Goal: Information Seeking & Learning: Learn about a topic

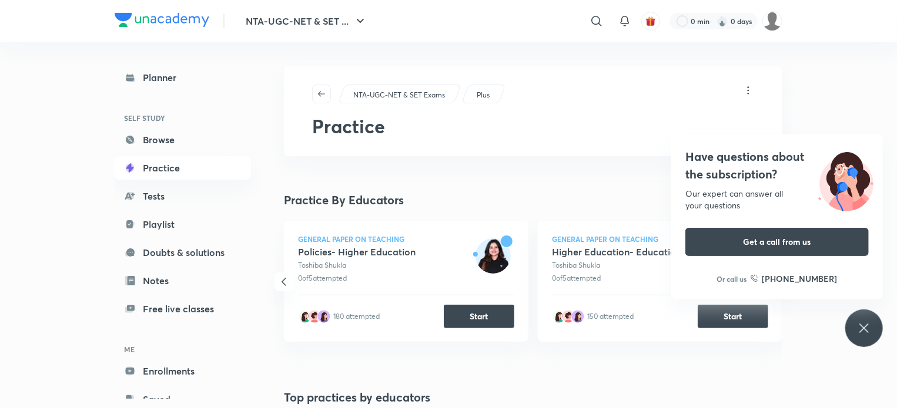
click at [863, 331] on icon at bounding box center [864, 328] width 14 height 14
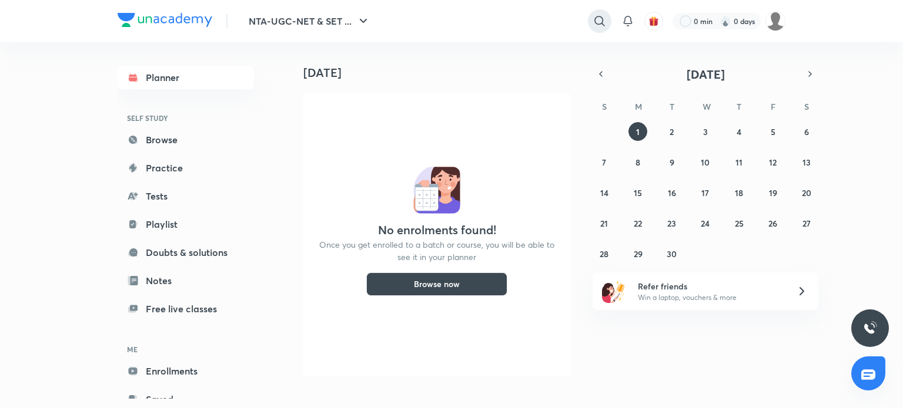
click at [595, 21] on icon at bounding box center [599, 21] width 10 height 10
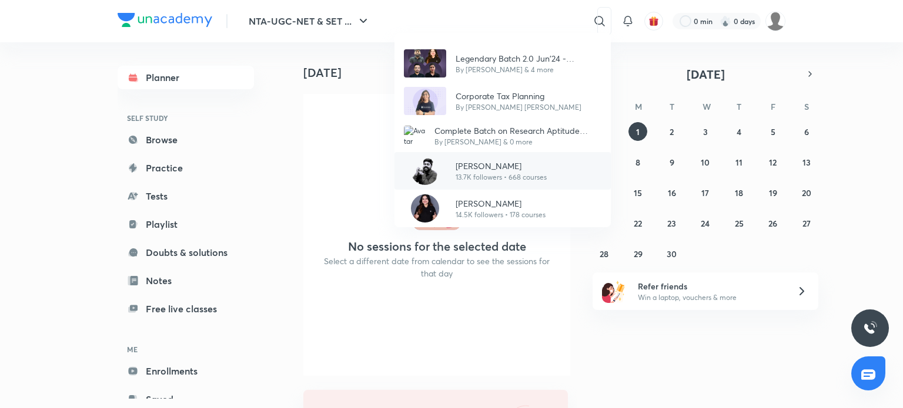
click at [463, 181] on p "13.7K followers • 668 courses" at bounding box center [500, 177] width 91 height 11
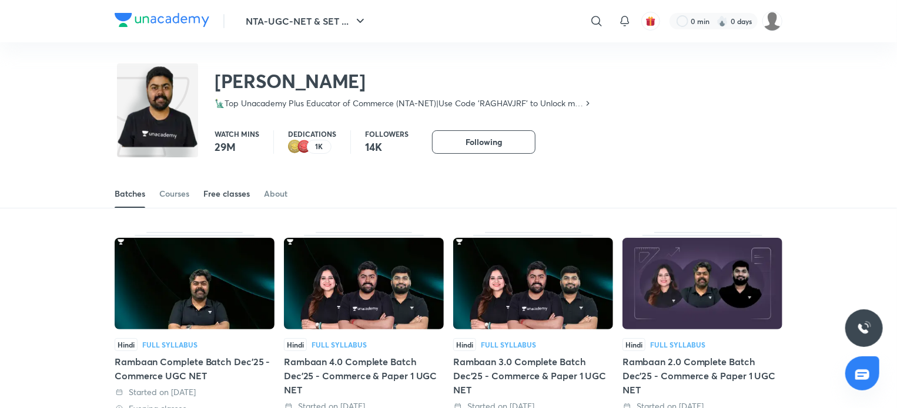
click at [236, 192] on div "Free classes" at bounding box center [226, 194] width 46 height 12
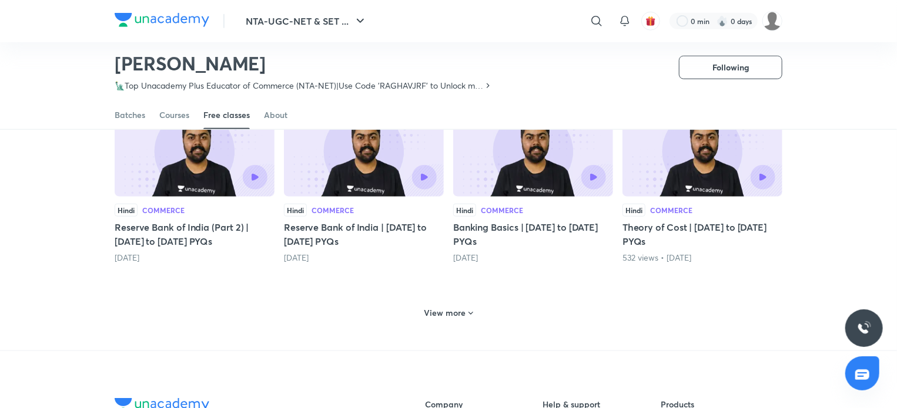
scroll to position [556, 0]
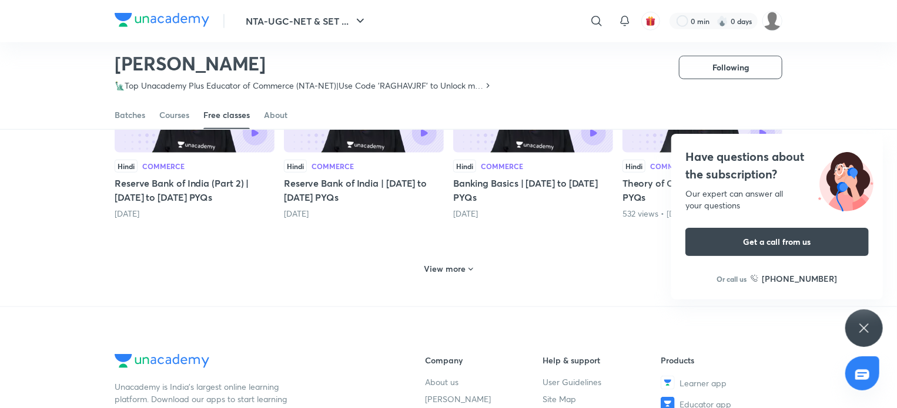
click at [442, 275] on h6 "View more" at bounding box center [445, 269] width 42 height 12
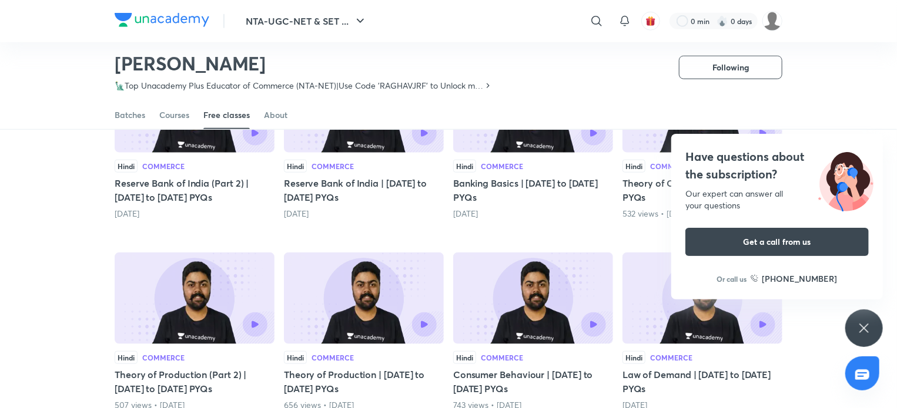
click at [865, 330] on icon at bounding box center [864, 328] width 14 height 14
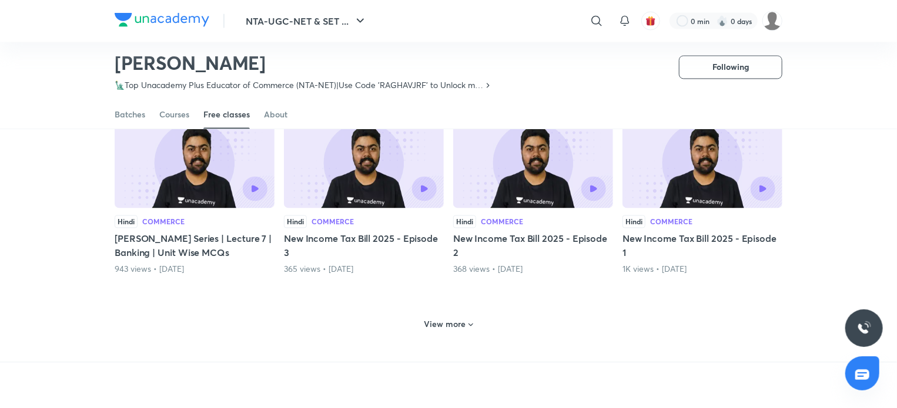
scroll to position [1079, 0]
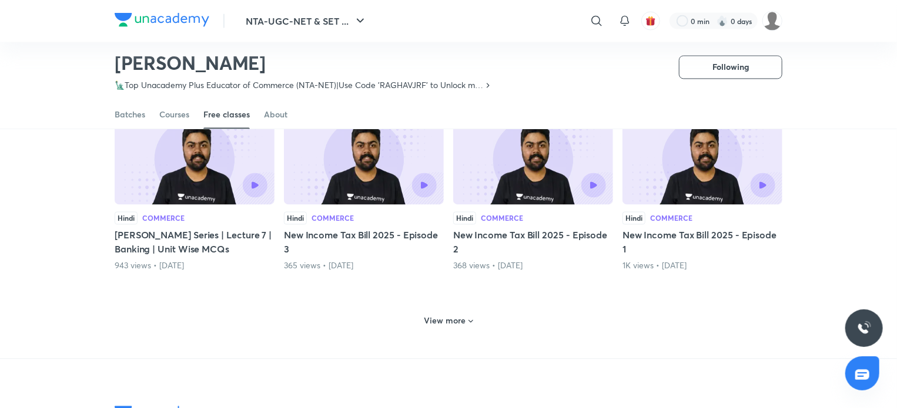
click at [449, 327] on h6 "View more" at bounding box center [445, 322] width 42 height 12
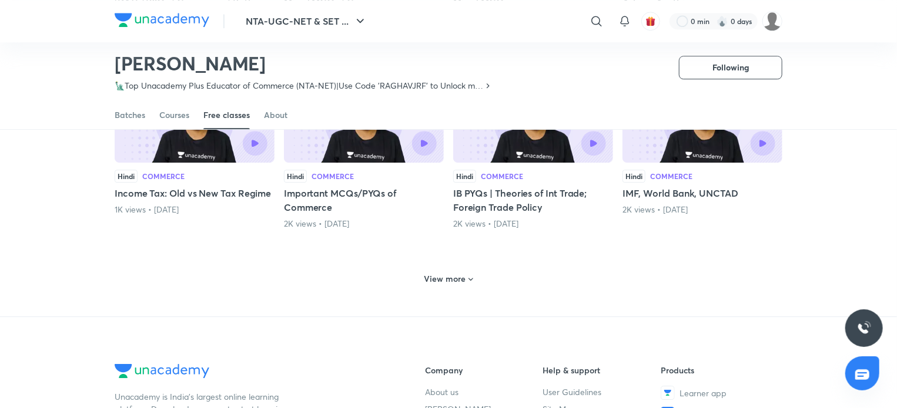
scroll to position [1738, 0]
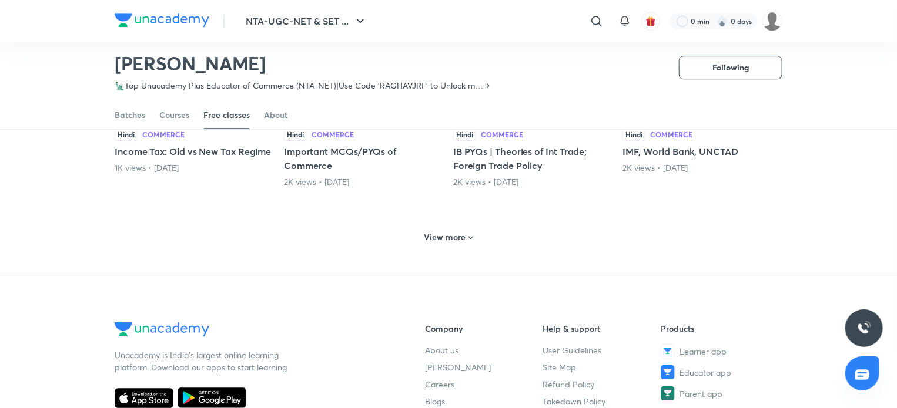
click at [467, 243] on icon at bounding box center [470, 237] width 9 height 9
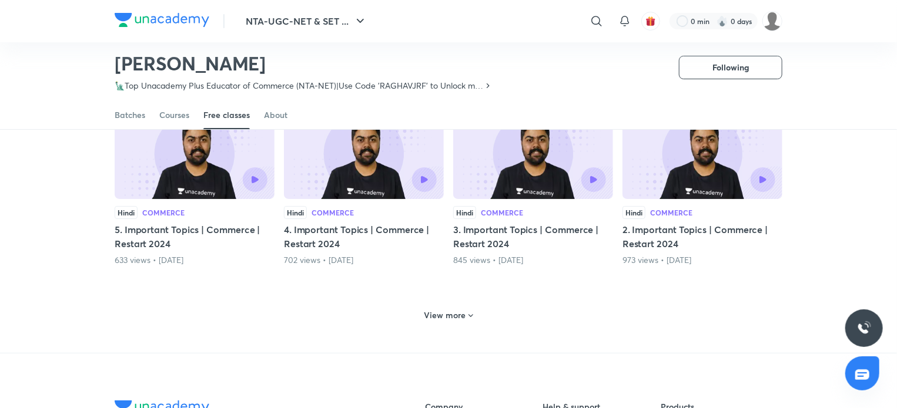
scroll to position [2237, 0]
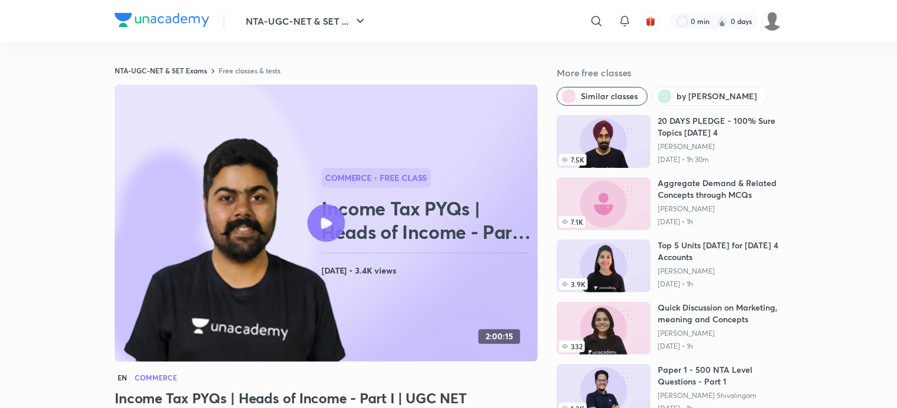
click at [328, 222] on icon at bounding box center [326, 223] width 11 height 11
